Goal: Task Accomplishment & Management: Use online tool/utility

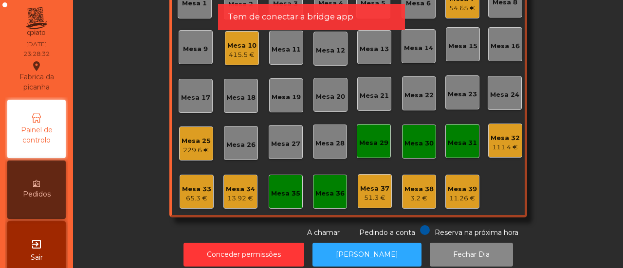
scroll to position [115, 0]
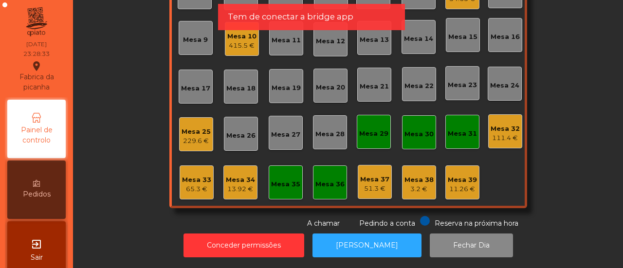
click at [503, 124] on div "Mesa 32" at bounding box center [504, 129] width 29 height 10
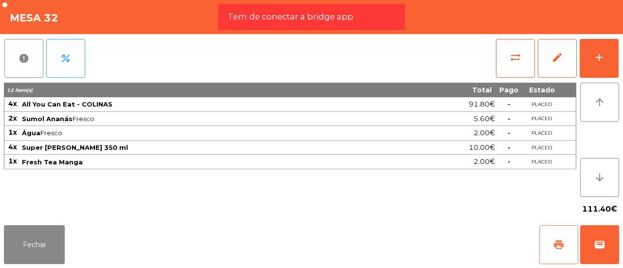
click at [557, 246] on span "print" at bounding box center [559, 245] width 12 height 12
click at [515, 71] on button "sync_alt" at bounding box center [515, 58] width 39 height 39
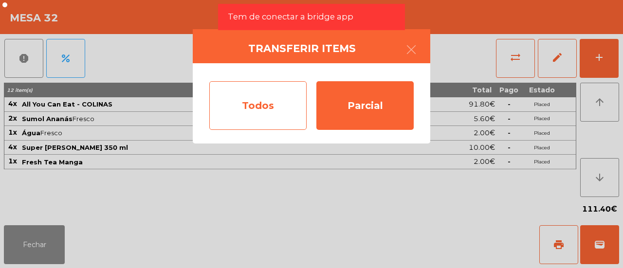
click at [304, 97] on div "Todos" at bounding box center [257, 105] width 97 height 49
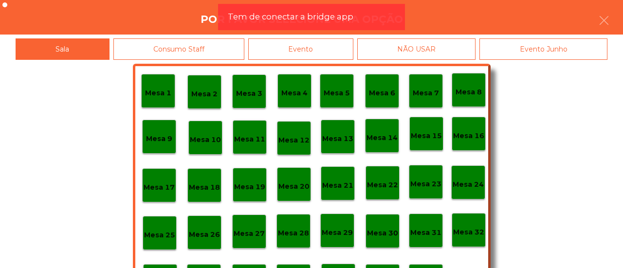
click at [334, 49] on div "Evento" at bounding box center [300, 49] width 105 height 22
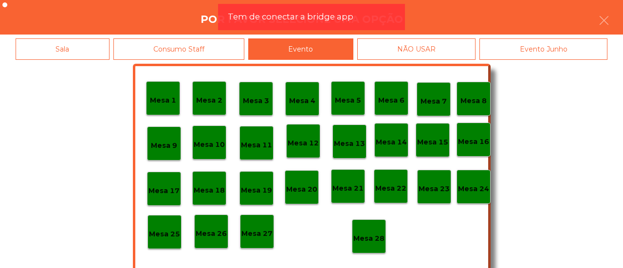
click at [364, 243] on p "Mesa 28" at bounding box center [368, 238] width 31 height 11
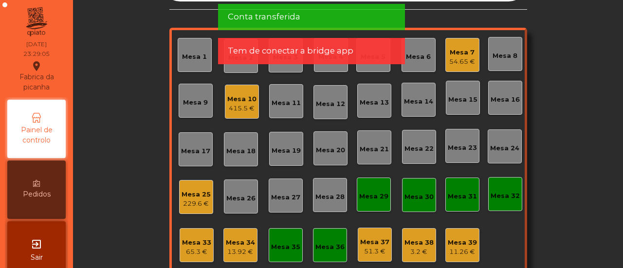
scroll to position [11, 0]
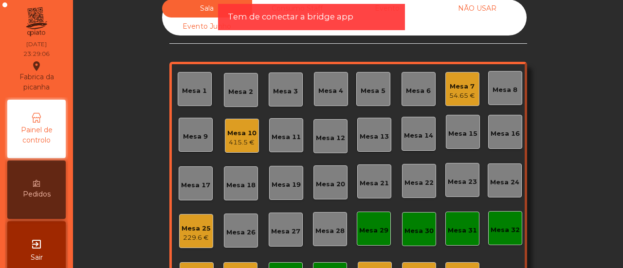
click at [235, 126] on div "Mesa 10 415.5 €" at bounding box center [241, 136] width 29 height 23
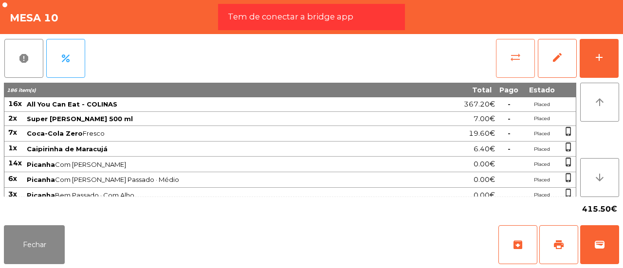
click at [508, 58] on button "sync_alt" at bounding box center [515, 58] width 39 height 39
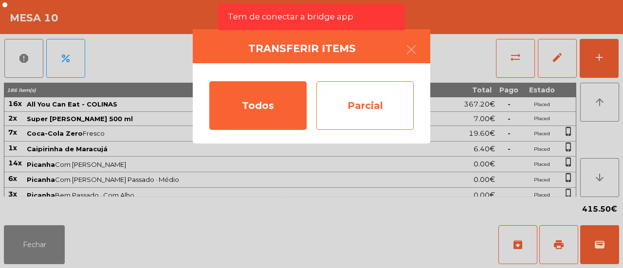
click at [345, 89] on div "Parcial" at bounding box center [364, 105] width 97 height 49
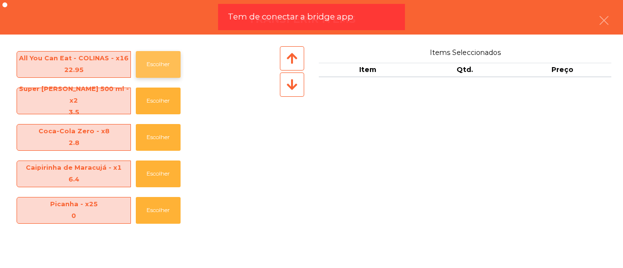
click at [151, 63] on button "Escolher" at bounding box center [158, 64] width 45 height 27
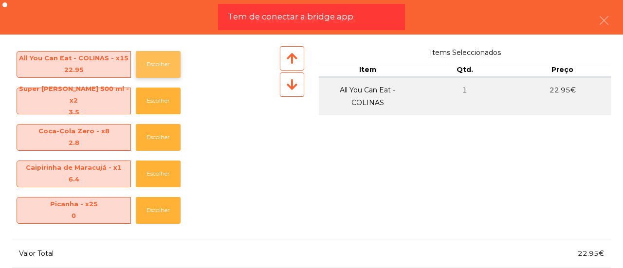
click at [151, 63] on button "Escolher" at bounding box center [158, 64] width 45 height 27
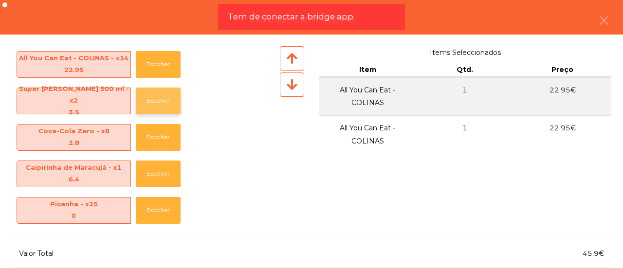
click at [160, 104] on button "Escolher" at bounding box center [158, 101] width 45 height 27
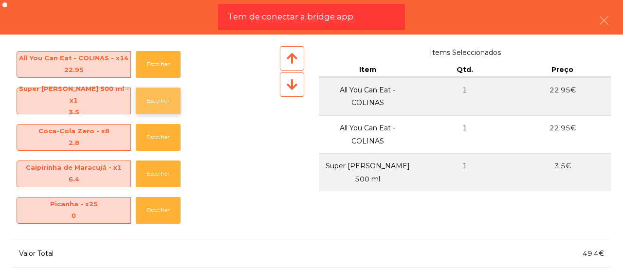
click at [160, 104] on button "Escolher" at bounding box center [158, 101] width 45 height 27
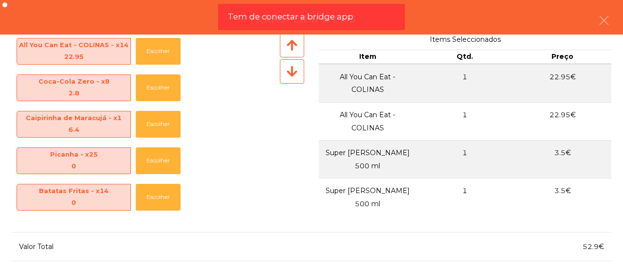
scroll to position [0, 0]
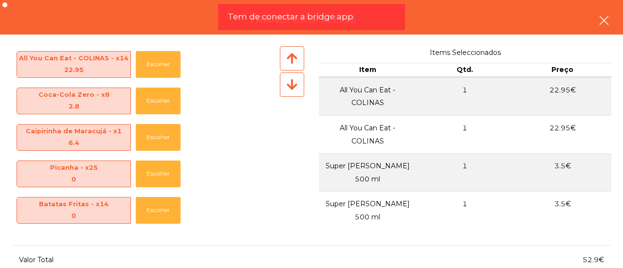
click at [600, 20] on icon "button" at bounding box center [604, 21] width 12 height 12
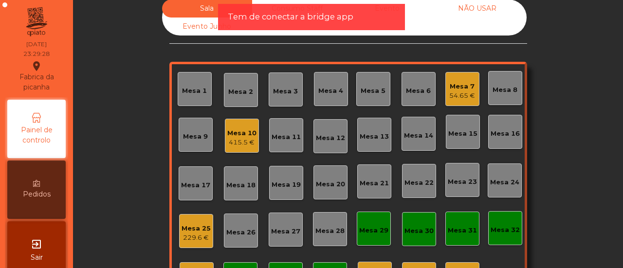
click at [228, 136] on div "Mesa 10" at bounding box center [241, 133] width 29 height 10
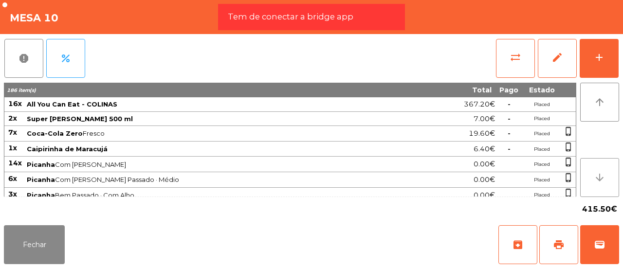
click at [593, 186] on button "arrow_downward" at bounding box center [599, 177] width 39 height 39
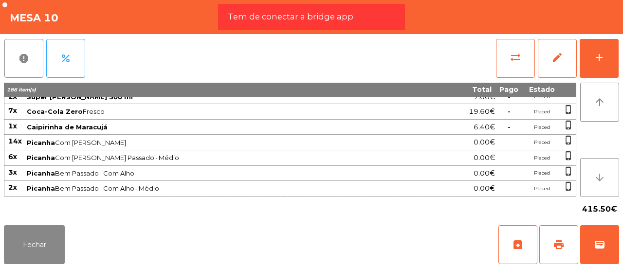
click at [593, 186] on button "arrow_downward" at bounding box center [599, 177] width 39 height 39
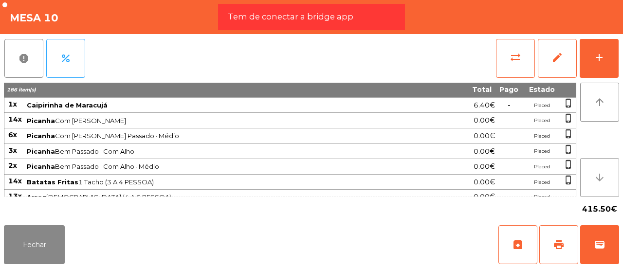
click at [593, 186] on button "arrow_downward" at bounding box center [599, 177] width 39 height 39
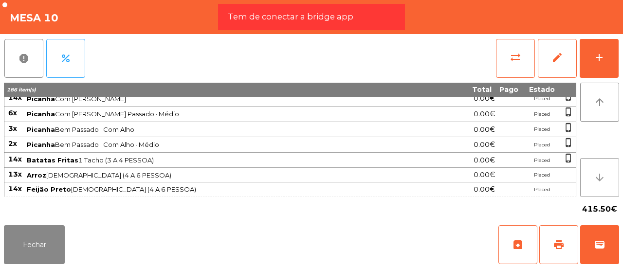
click at [593, 186] on button "arrow_downward" at bounding box center [599, 177] width 39 height 39
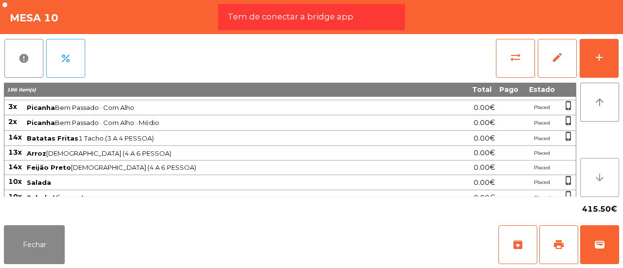
click at [593, 186] on button "arrow_downward" at bounding box center [599, 177] width 39 height 39
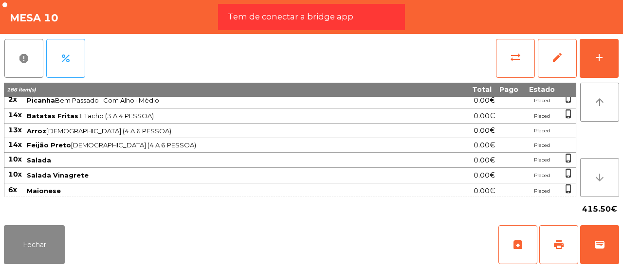
click at [593, 186] on button "arrow_downward" at bounding box center [599, 177] width 39 height 39
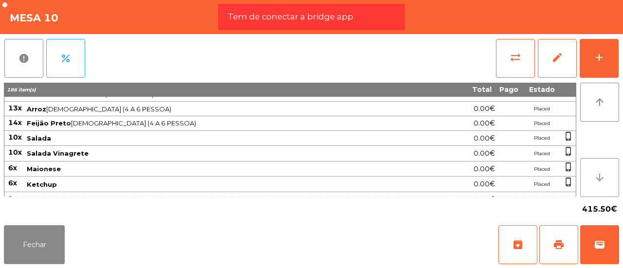
click at [593, 186] on button "arrow_downward" at bounding box center [599, 177] width 39 height 39
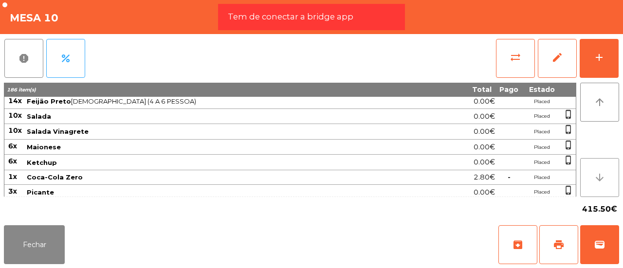
click at [593, 186] on button "arrow_downward" at bounding box center [599, 177] width 39 height 39
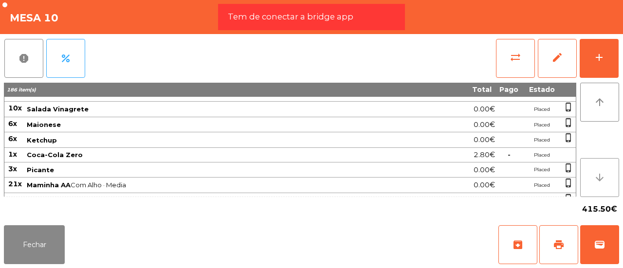
click at [593, 186] on button "arrow_downward" at bounding box center [599, 177] width 39 height 39
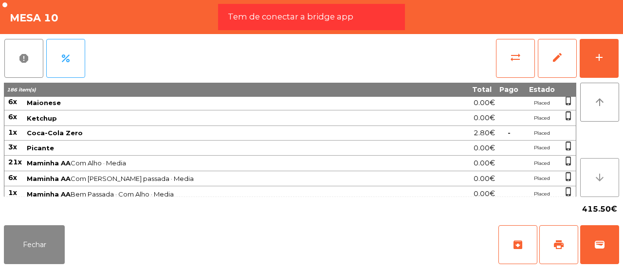
click at [593, 186] on button "arrow_downward" at bounding box center [599, 177] width 39 height 39
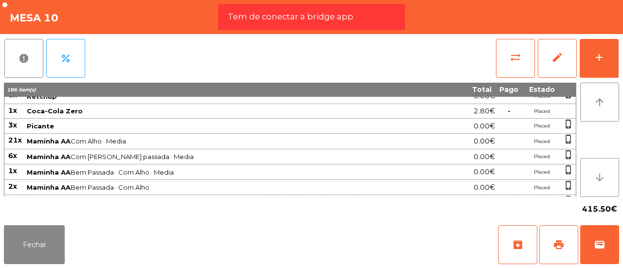
click at [593, 186] on button "arrow_downward" at bounding box center [599, 177] width 39 height 39
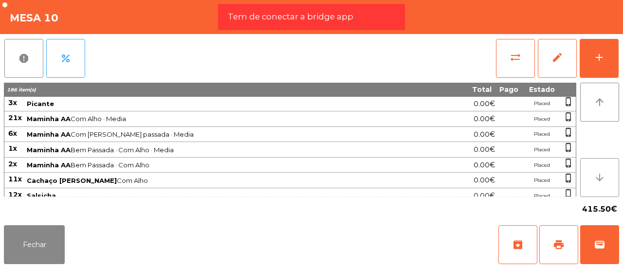
click at [593, 186] on button "arrow_downward" at bounding box center [599, 177] width 39 height 39
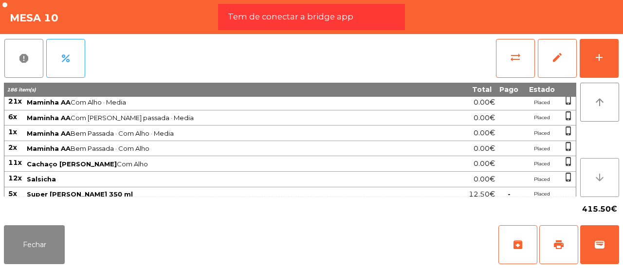
click at [593, 186] on button "arrow_downward" at bounding box center [599, 177] width 39 height 39
drag, startPoint x: 593, startPoint y: 186, endPoint x: 32, endPoint y: 223, distance: 562.0
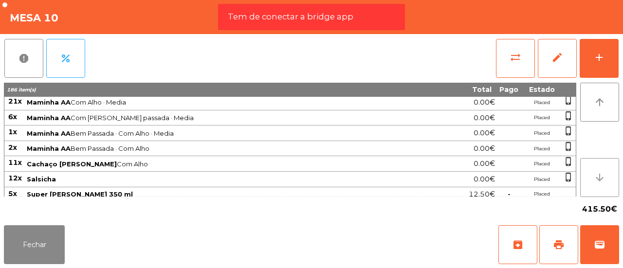
click at [32, 223] on app-table-orders "Mesa 10 report percent sync_alt edit add 186 item(s) Total Pago Estado 16x All …" at bounding box center [311, 134] width 623 height 268
drag, startPoint x: 32, startPoint y: 223, endPoint x: 29, endPoint y: 252, distance: 29.8
click at [29, 252] on div "Fechar archive print wallet" at bounding box center [311, 244] width 623 height 47
click at [29, 252] on button "Fechar" at bounding box center [34, 244] width 61 height 39
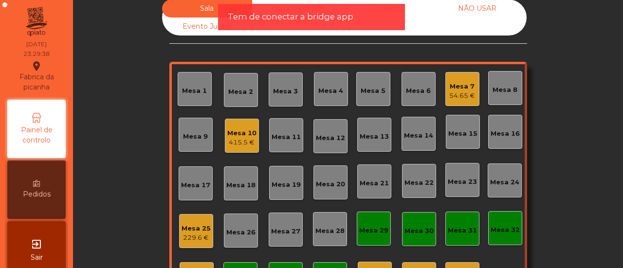
click at [231, 130] on div "Mesa 10" at bounding box center [241, 133] width 29 height 10
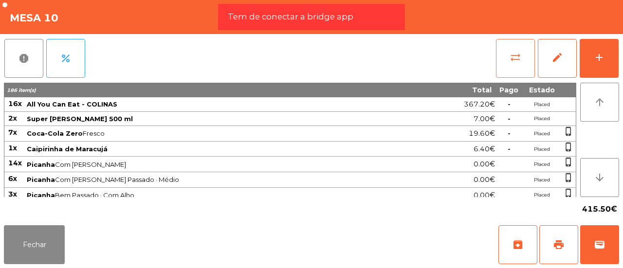
click at [514, 58] on span "sync_alt" at bounding box center [515, 58] width 12 height 12
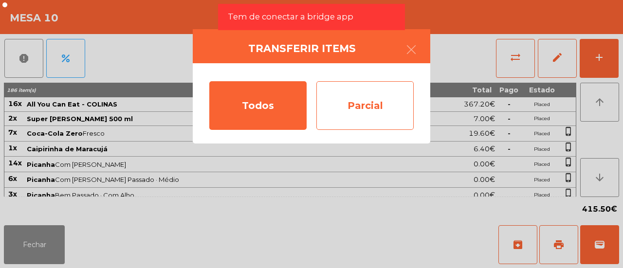
click at [339, 88] on div "Parcial" at bounding box center [364, 105] width 97 height 49
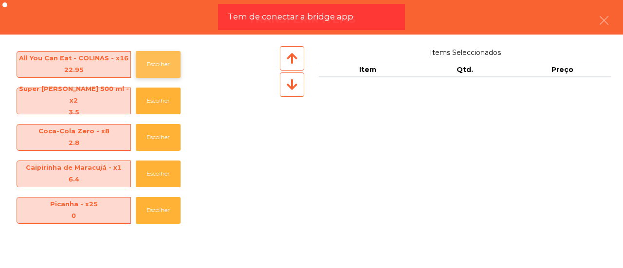
click at [162, 55] on button "Escolher" at bounding box center [158, 64] width 45 height 27
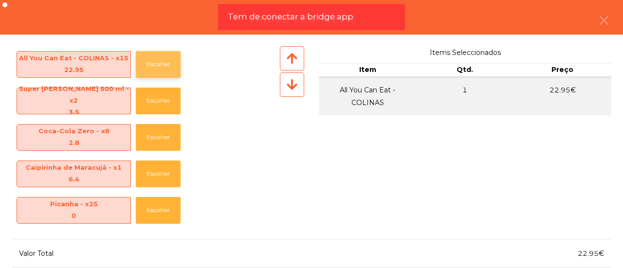
click at [162, 55] on button "Escolher" at bounding box center [158, 64] width 45 height 27
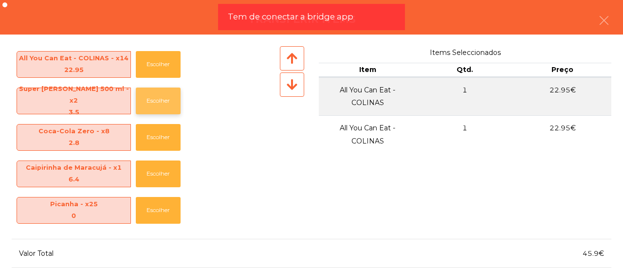
click at [152, 104] on button "Escolher" at bounding box center [158, 101] width 45 height 27
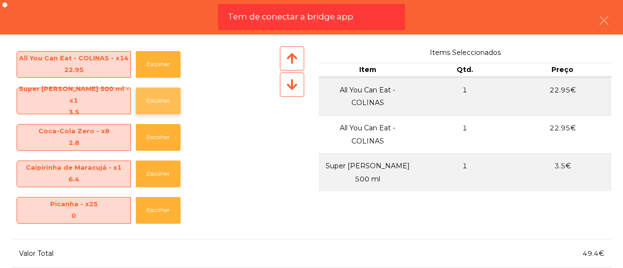
click at [152, 104] on button "Escolher" at bounding box center [158, 101] width 45 height 27
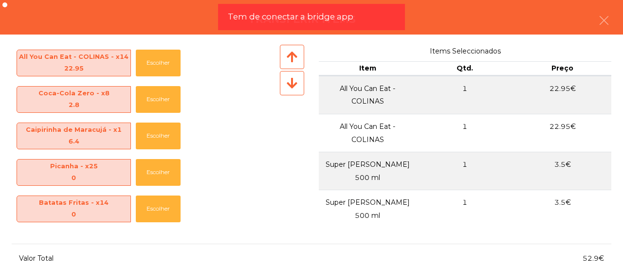
scroll to position [0, 0]
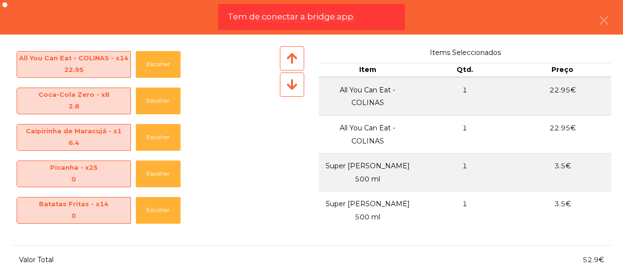
click at [293, 85] on icon at bounding box center [291, 84] width 11 height 12
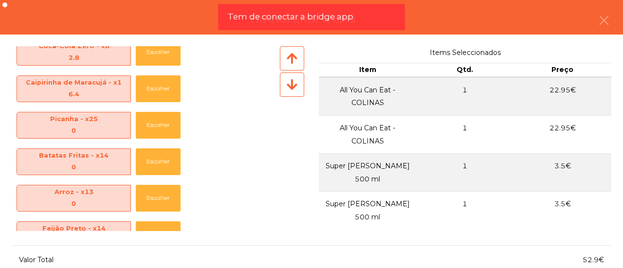
click at [293, 85] on icon at bounding box center [291, 84] width 11 height 12
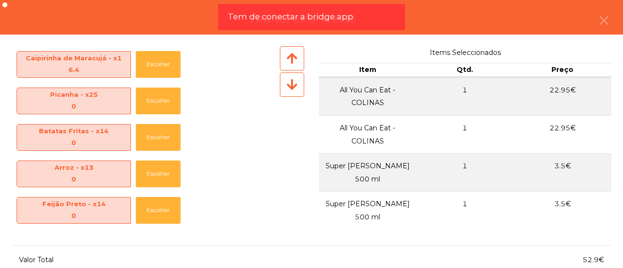
click at [293, 85] on icon at bounding box center [291, 84] width 11 height 12
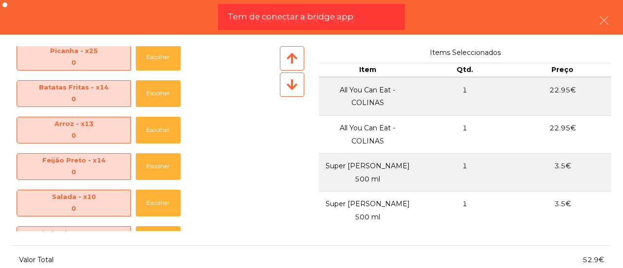
click at [293, 85] on icon at bounding box center [291, 84] width 11 height 12
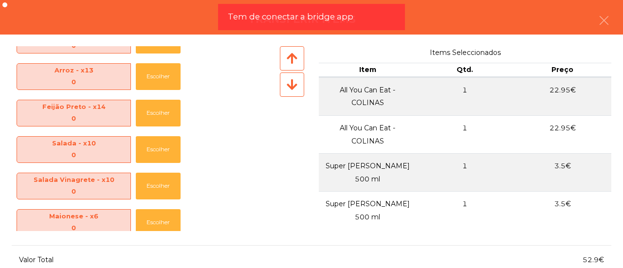
click at [293, 85] on icon at bounding box center [291, 84] width 11 height 12
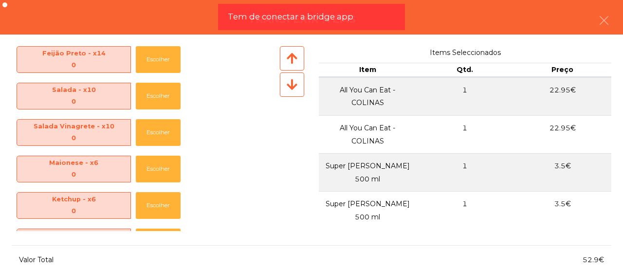
click at [293, 85] on icon at bounding box center [291, 84] width 11 height 12
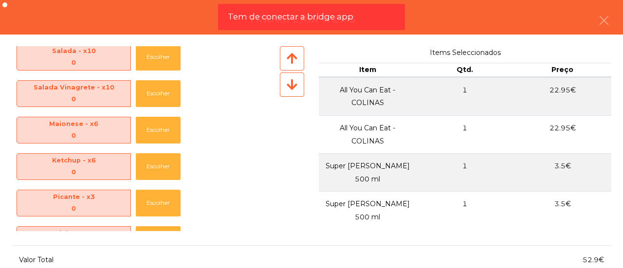
click at [293, 85] on icon at bounding box center [291, 84] width 11 height 12
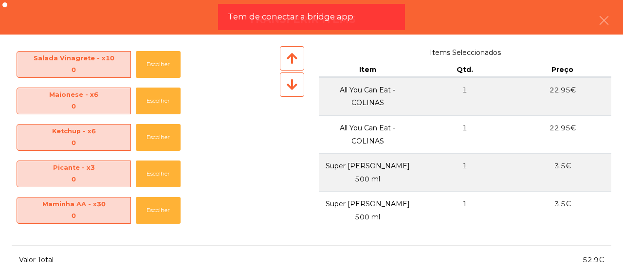
click at [293, 85] on icon at bounding box center [291, 84] width 11 height 12
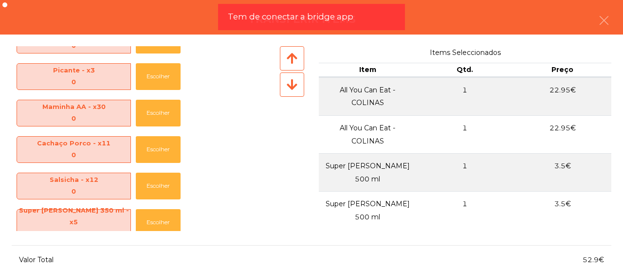
click at [293, 85] on icon at bounding box center [291, 84] width 11 height 12
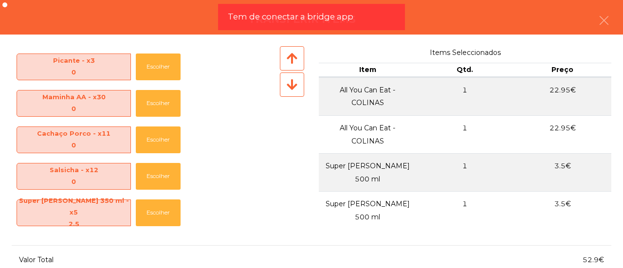
click at [293, 85] on icon at bounding box center [291, 84] width 11 height 12
click at [157, 210] on button "Escolher" at bounding box center [158, 212] width 45 height 27
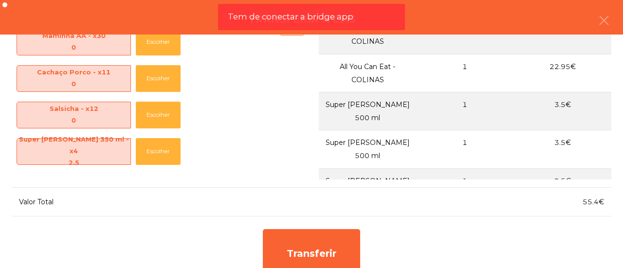
scroll to position [70, 0]
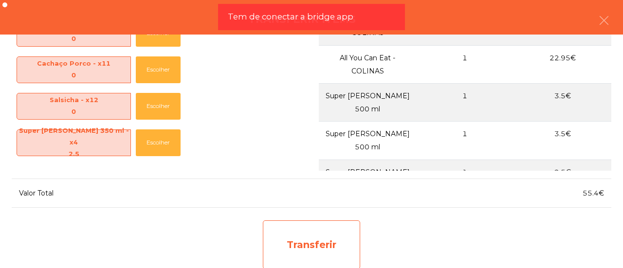
click at [343, 250] on div "Transferir" at bounding box center [311, 244] width 97 height 49
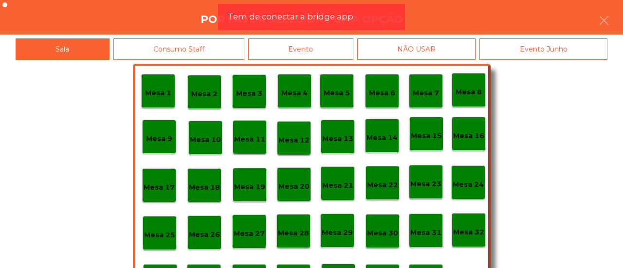
click at [463, 225] on div "Mesa 32" at bounding box center [468, 230] width 31 height 15
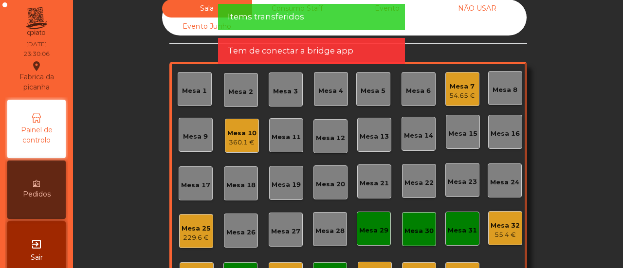
click at [506, 219] on div "Mesa 32 55.4 €" at bounding box center [504, 228] width 29 height 23
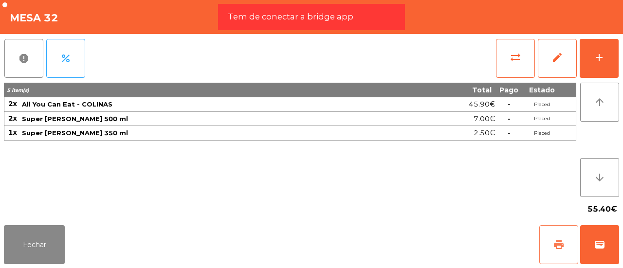
click at [559, 238] on button "print" at bounding box center [558, 244] width 39 height 39
click at [519, 59] on span "sync_alt" at bounding box center [515, 58] width 12 height 12
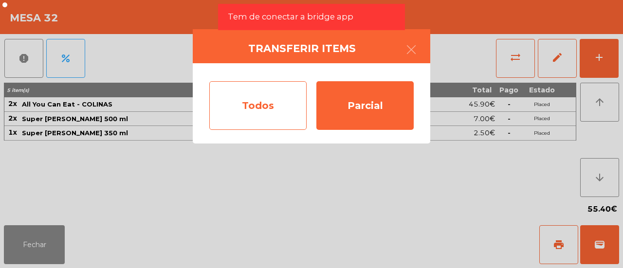
click at [273, 97] on div "Todos" at bounding box center [257, 105] width 97 height 49
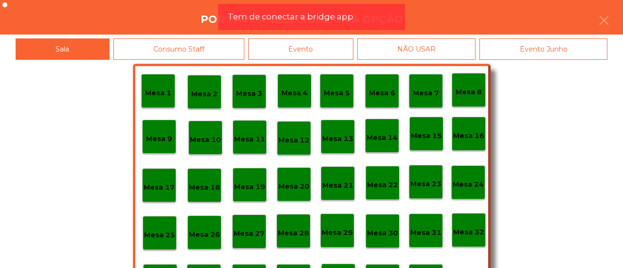
click at [341, 49] on div "Evento" at bounding box center [300, 49] width 105 height 22
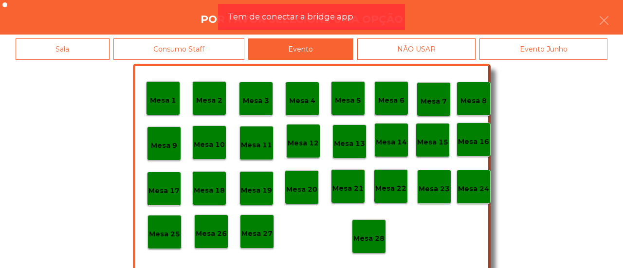
click at [363, 234] on p "Mesa 28" at bounding box center [368, 238] width 31 height 11
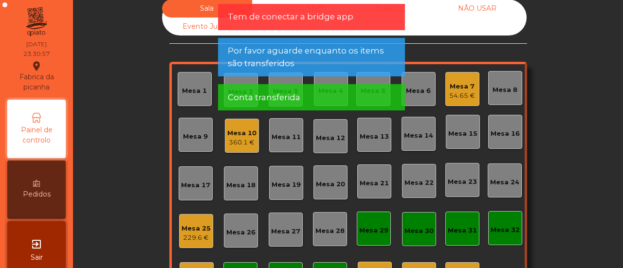
click at [228, 140] on div "360.1 €" at bounding box center [241, 143] width 29 height 10
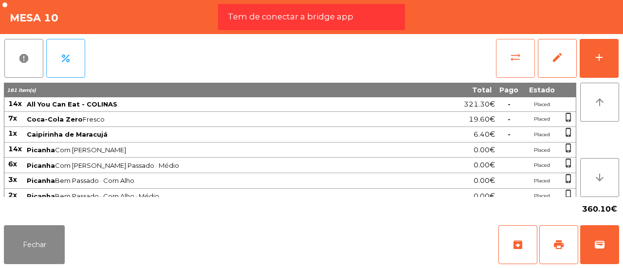
click at [507, 62] on button "sync_alt" at bounding box center [515, 58] width 39 height 39
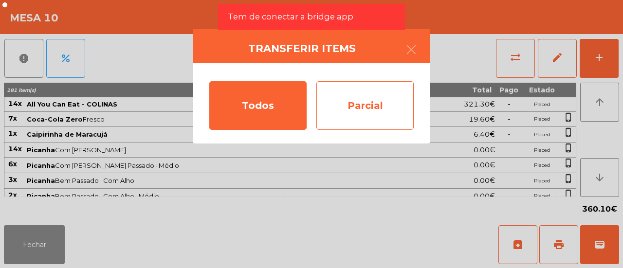
click at [347, 94] on div "Parcial" at bounding box center [364, 105] width 97 height 49
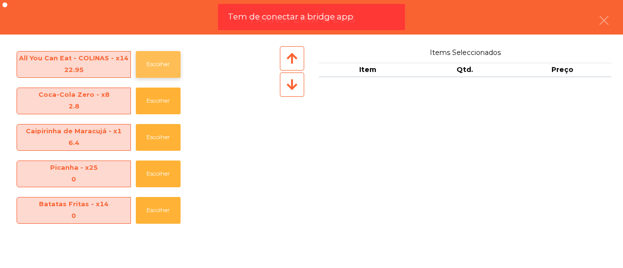
click at [164, 59] on button "Escolher" at bounding box center [158, 64] width 45 height 27
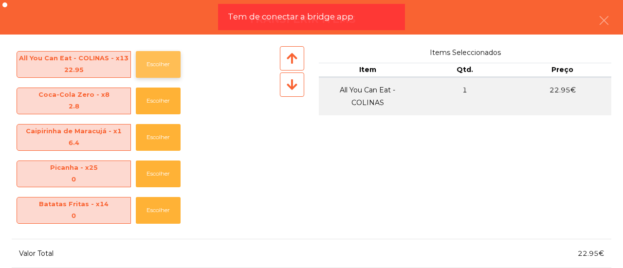
click at [164, 59] on button "Escolher" at bounding box center [158, 64] width 45 height 27
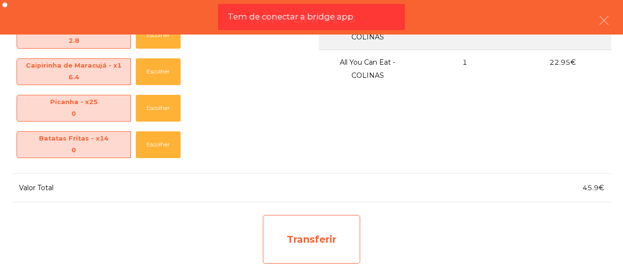
click at [328, 218] on div "Transferir" at bounding box center [311, 239] width 97 height 49
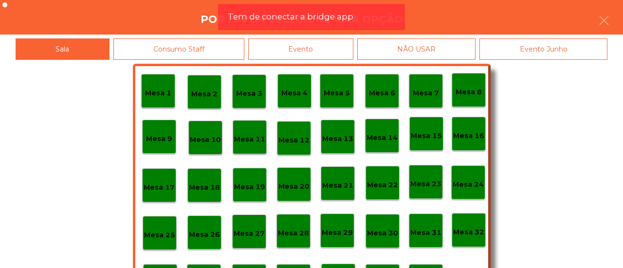
click at [462, 227] on p "Mesa 32" at bounding box center [468, 232] width 31 height 11
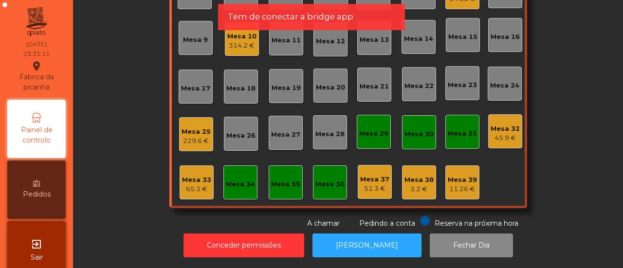
scroll to position [115, 0]
click at [201, 184] on div "65.3 €" at bounding box center [196, 189] width 29 height 10
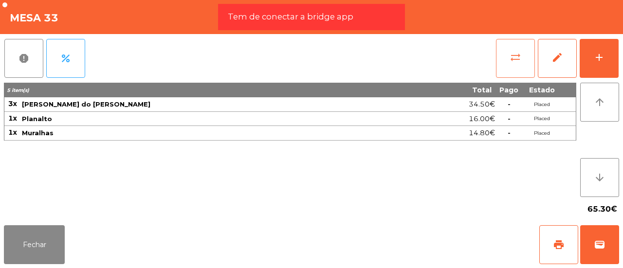
click at [519, 52] on span "sync_alt" at bounding box center [515, 58] width 12 height 12
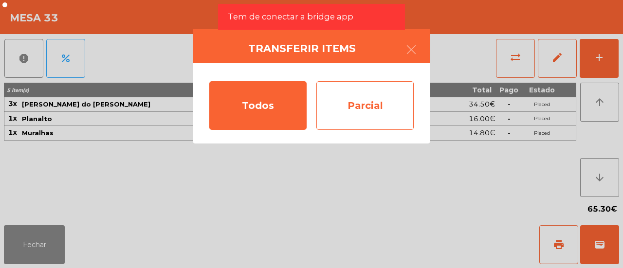
click at [363, 105] on div "Parcial" at bounding box center [364, 105] width 97 height 49
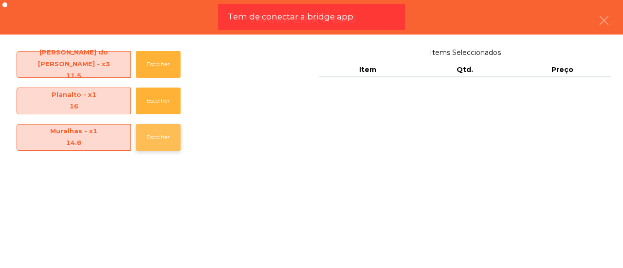
click at [160, 130] on button "Escolher" at bounding box center [158, 137] width 45 height 27
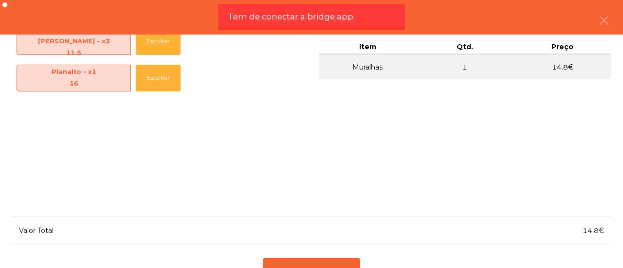
scroll to position [66, 0]
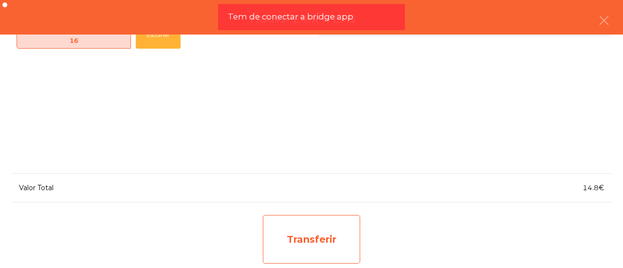
click at [326, 236] on div "Transferir" at bounding box center [311, 239] width 97 height 49
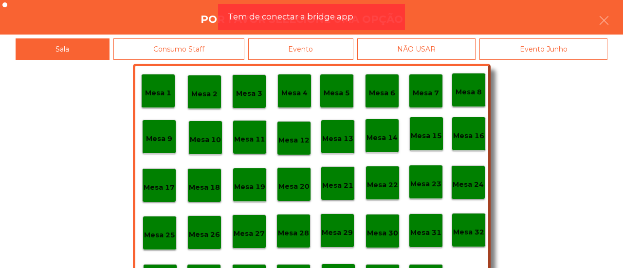
click at [469, 229] on p "Mesa 32" at bounding box center [468, 232] width 31 height 11
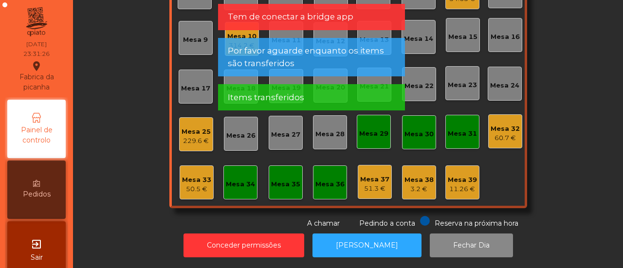
click at [500, 124] on div "Mesa 32" at bounding box center [504, 129] width 29 height 10
